Goal: Task Accomplishment & Management: Manage account settings

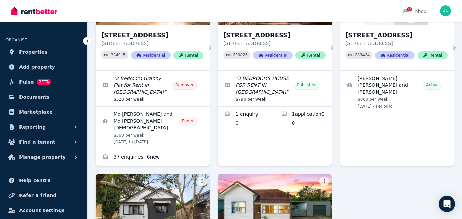
scroll to position [114, 0]
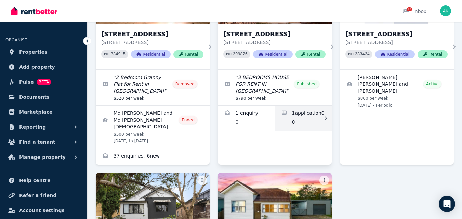
click at [298, 109] on link "Applications for 16A Vivienne Ave, Lakemba" at bounding box center [303, 118] width 57 height 25
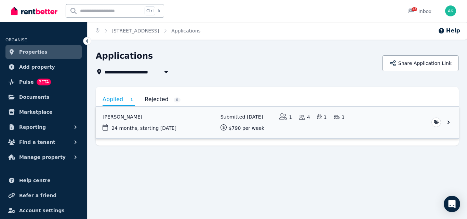
click at [165, 128] on link "View application: Alhassan Ali" at bounding box center [277, 123] width 363 height 32
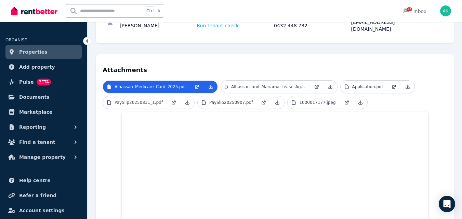
scroll to position [103, 0]
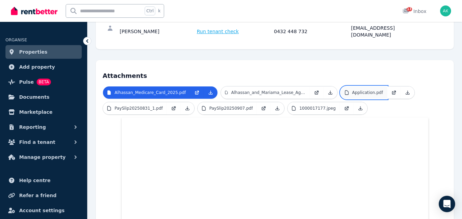
click at [358, 90] on p "Application.pdf" at bounding box center [367, 92] width 31 height 5
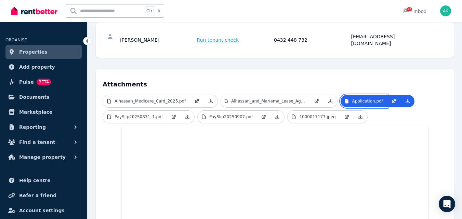
scroll to position [90, 0]
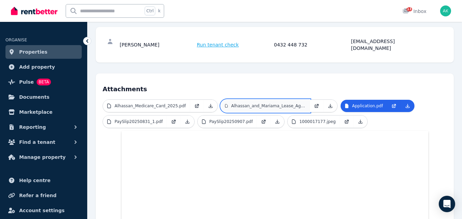
click at [244, 100] on link "Alhassan_and_Mariama_Lease_Agreement.pdf" at bounding box center [265, 106] width 89 height 12
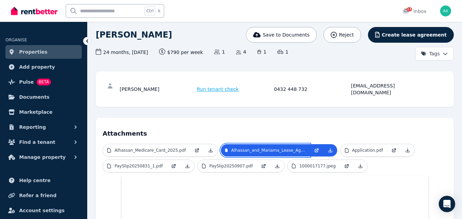
scroll to position [68, 0]
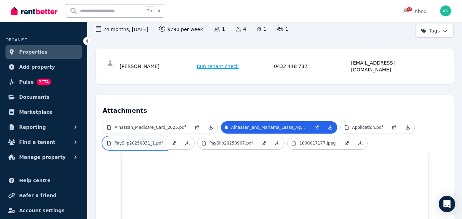
click at [150, 141] on p "PaySlip20250831_1.pdf" at bounding box center [139, 143] width 48 height 5
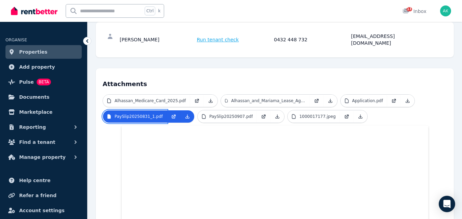
scroll to position [92, 0]
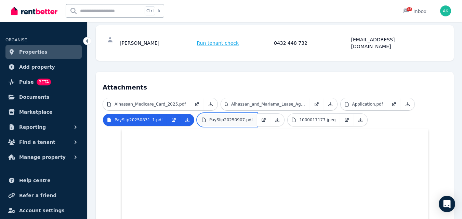
click at [228, 117] on p "PaySlip20250907.pdf" at bounding box center [230, 119] width 43 height 5
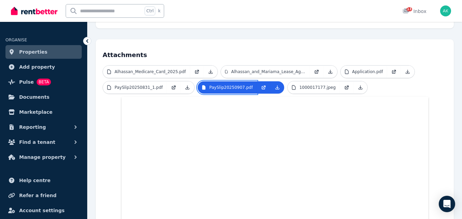
scroll to position [125, 0]
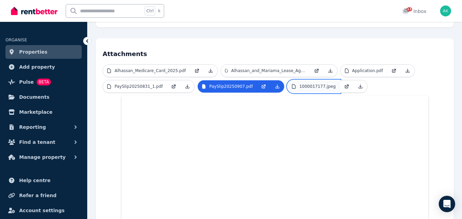
click at [307, 84] on p "1000017177.jpeg" at bounding box center [317, 86] width 36 height 5
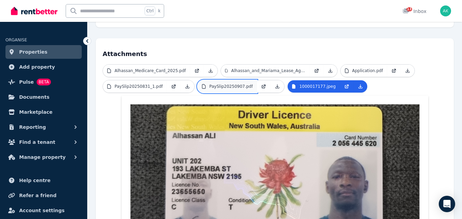
click at [217, 84] on p "PaySlip20250907.pdf" at bounding box center [230, 86] width 43 height 5
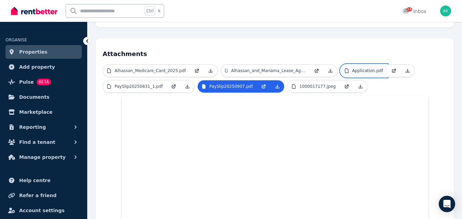
click at [363, 68] on p "Application.pdf" at bounding box center [367, 70] width 31 height 5
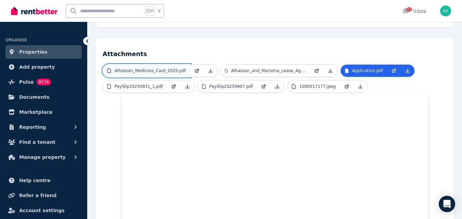
click at [159, 68] on p "Alhassan_Medicare_Card_2025.pdf" at bounding box center [151, 70] width 72 height 5
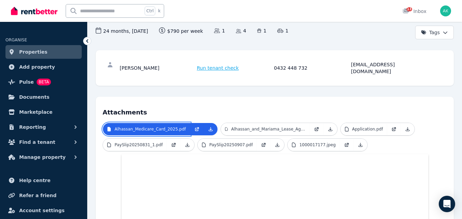
scroll to position [68, 0]
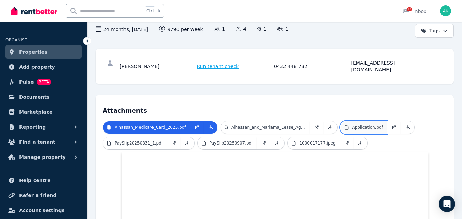
click at [362, 125] on p "Application.pdf" at bounding box center [367, 127] width 31 height 5
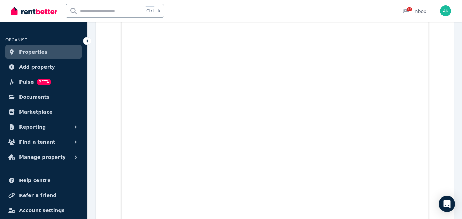
scroll to position [279, 0]
